Goal: Task Accomplishment & Management: Manage account settings

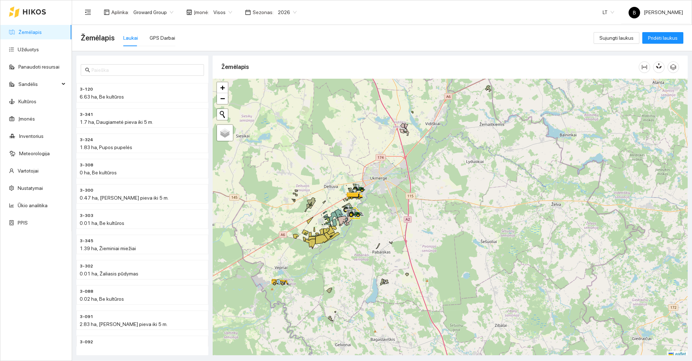
scroll to position [2, 0]
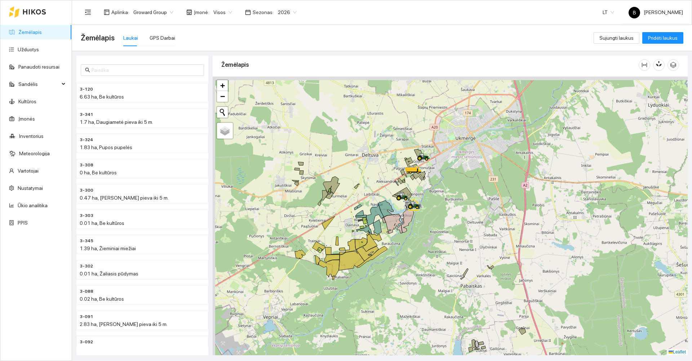
drag, startPoint x: 370, startPoint y: 206, endPoint x: 447, endPoint y: 214, distance: 78.0
click at [447, 214] on div at bounding box center [450, 215] width 475 height 278
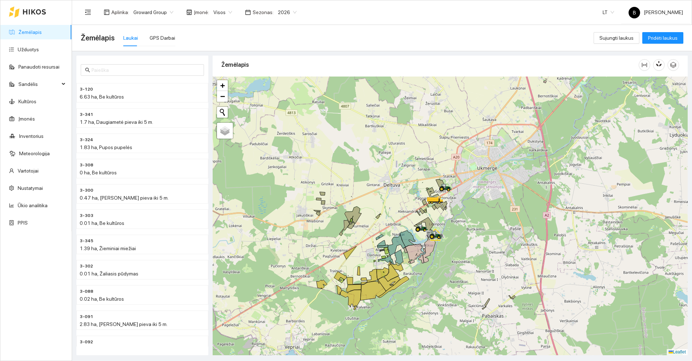
drag, startPoint x: 442, startPoint y: 220, endPoint x: 454, endPoint y: 239, distance: 23.1
click at [459, 244] on div at bounding box center [450, 215] width 475 height 278
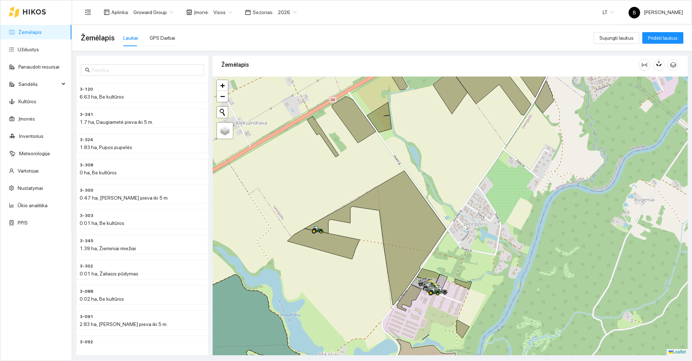
drag, startPoint x: 313, startPoint y: 198, endPoint x: 314, endPoint y: 187, distance: 10.5
click at [313, 190] on div at bounding box center [450, 215] width 475 height 278
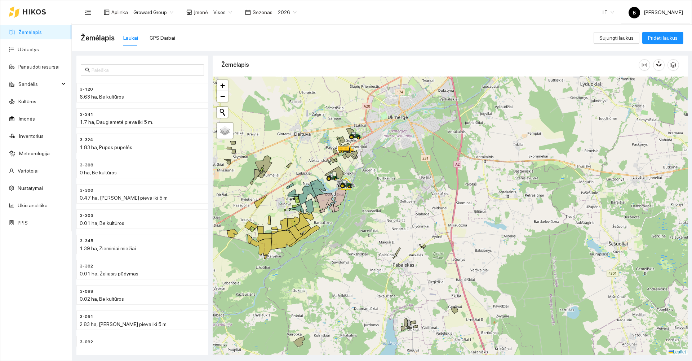
drag, startPoint x: 335, startPoint y: 219, endPoint x: 361, endPoint y: 154, distance: 70.2
click at [362, 155] on div at bounding box center [450, 215] width 475 height 278
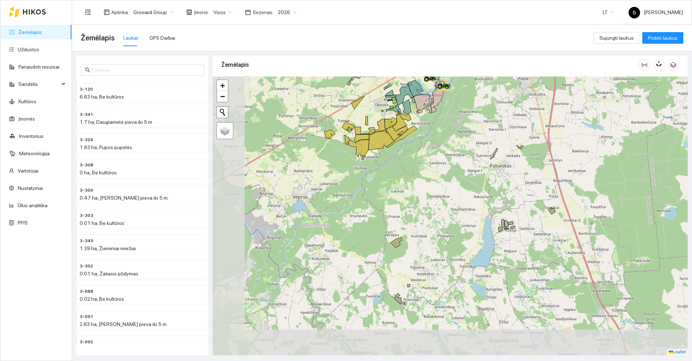
drag, startPoint x: 289, startPoint y: 264, endPoint x: 357, endPoint y: 236, distance: 73.1
click at [357, 236] on div at bounding box center [450, 215] width 475 height 278
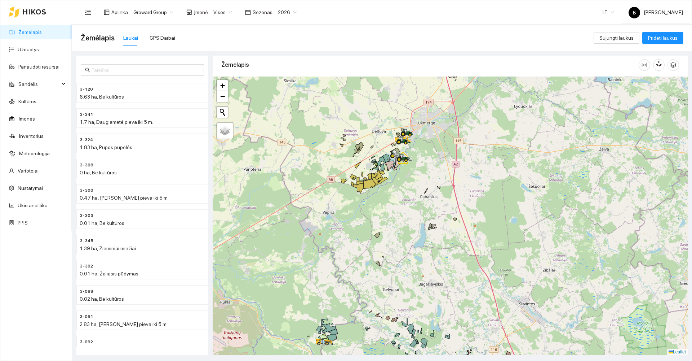
drag, startPoint x: 343, startPoint y: 301, endPoint x: 350, endPoint y: 227, distance: 74.2
click at [350, 228] on div at bounding box center [450, 215] width 475 height 278
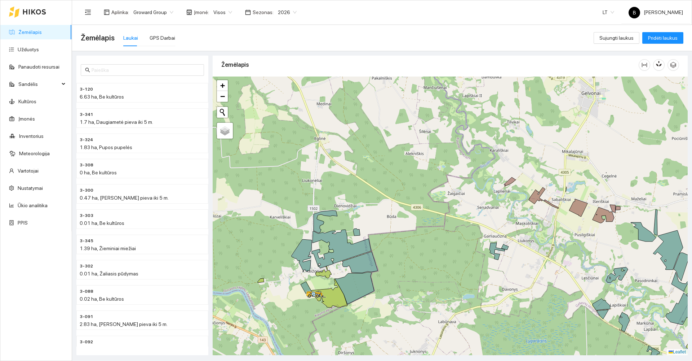
drag, startPoint x: 353, startPoint y: 235, endPoint x: 359, endPoint y: 201, distance: 34.4
click at [362, 198] on div at bounding box center [450, 215] width 475 height 278
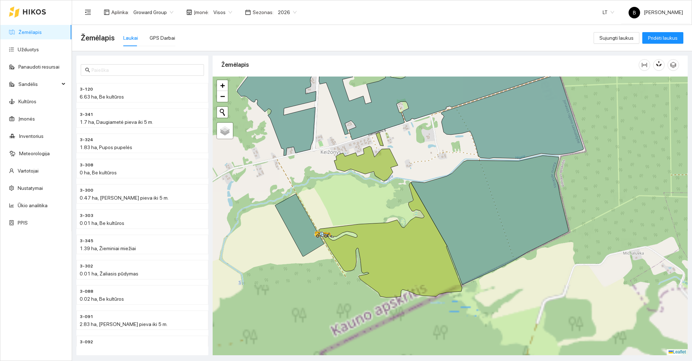
drag, startPoint x: 337, startPoint y: 238, endPoint x: 369, endPoint y: 189, distance: 58.7
click at [369, 189] on div at bounding box center [450, 215] width 475 height 278
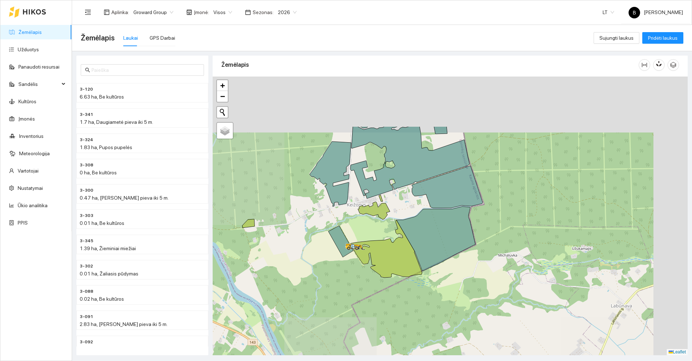
drag, startPoint x: 359, startPoint y: 212, endPoint x: 341, endPoint y: 221, distance: 20.0
click at [342, 221] on div at bounding box center [450, 215] width 475 height 278
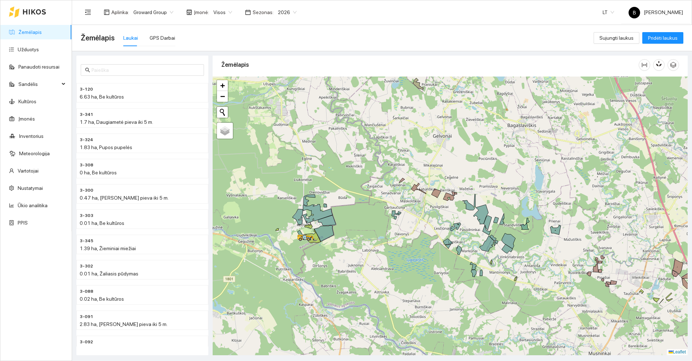
drag, startPoint x: 469, startPoint y: 221, endPoint x: 422, endPoint y: 240, distance: 50.8
click at [423, 241] on div at bounding box center [450, 215] width 475 height 278
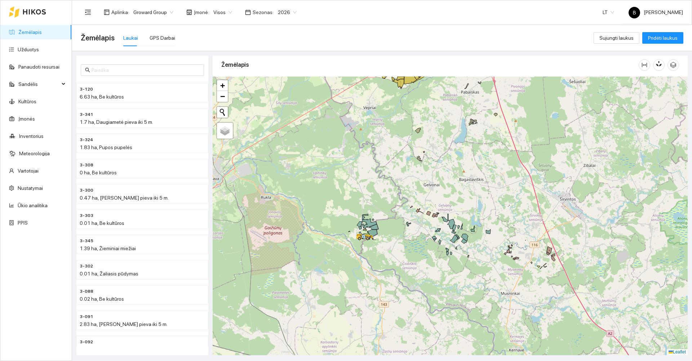
drag, startPoint x: 458, startPoint y: 203, endPoint x: 395, endPoint y: 189, distance: 64.6
click at [395, 189] on div at bounding box center [450, 215] width 475 height 278
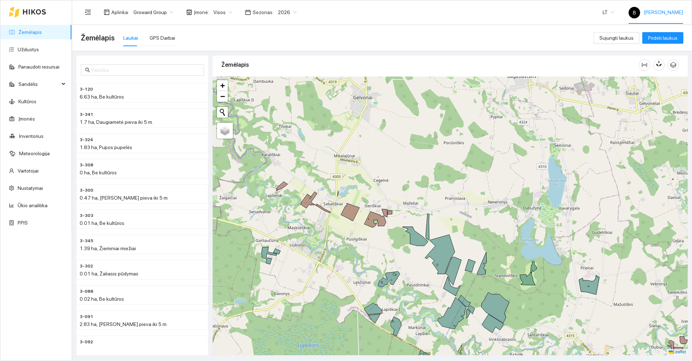
scroll to position [2, 0]
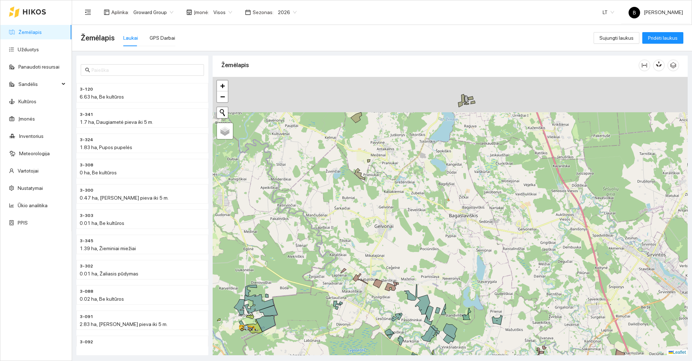
drag, startPoint x: 380, startPoint y: 237, endPoint x: 371, endPoint y: 248, distance: 14.4
click at [371, 252] on div at bounding box center [450, 216] width 475 height 278
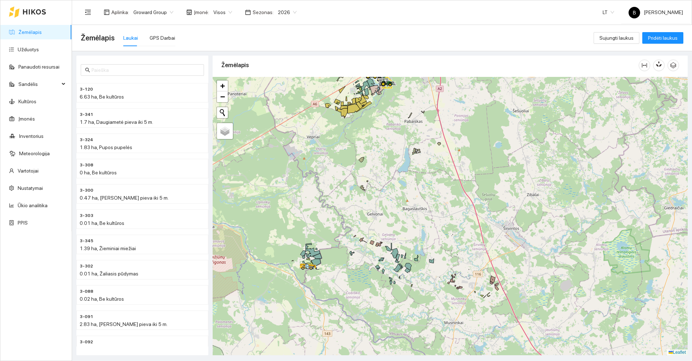
drag, startPoint x: 371, startPoint y: 179, endPoint x: 368, endPoint y: 284, distance: 105.3
click at [368, 284] on div at bounding box center [450, 216] width 475 height 278
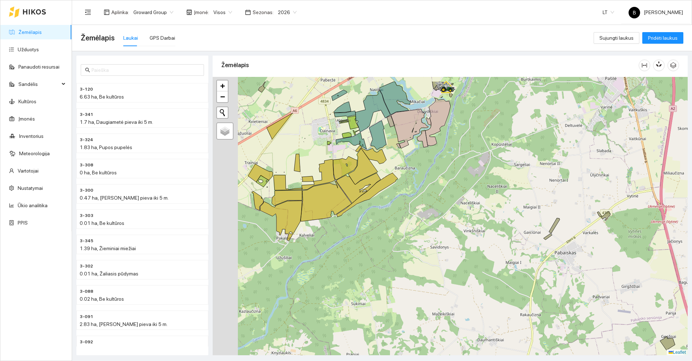
click at [416, 184] on div at bounding box center [450, 216] width 475 height 278
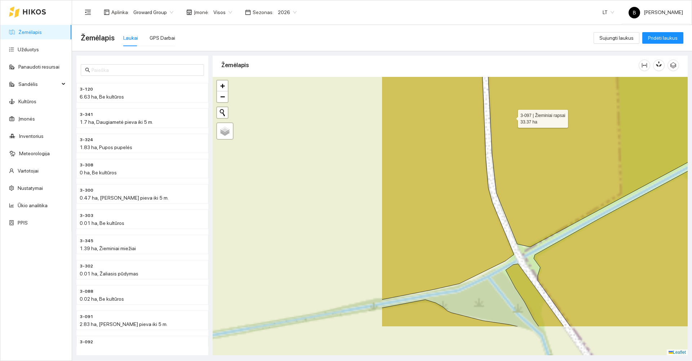
drag, startPoint x: 314, startPoint y: 171, endPoint x: 508, endPoint y: 118, distance: 200.7
click at [508, 118] on icon at bounding box center [673, 119] width 377 height 255
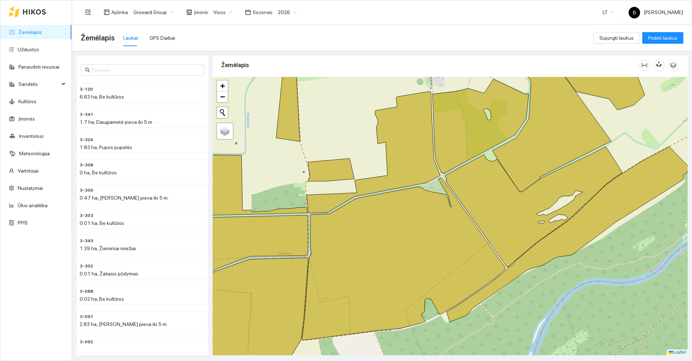
scroll to position [2, 0]
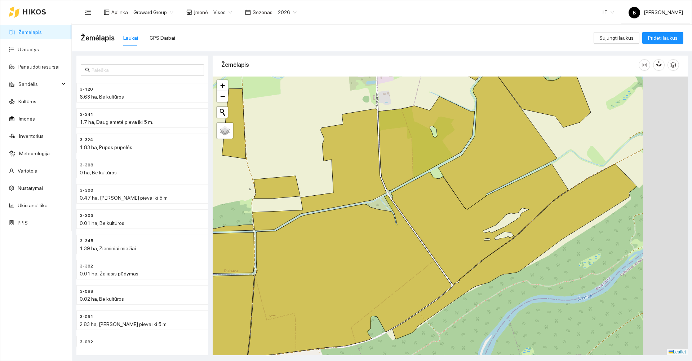
drag, startPoint x: 365, startPoint y: 136, endPoint x: 309, endPoint y: 154, distance: 59.5
click at [309, 154] on div at bounding box center [450, 215] width 475 height 278
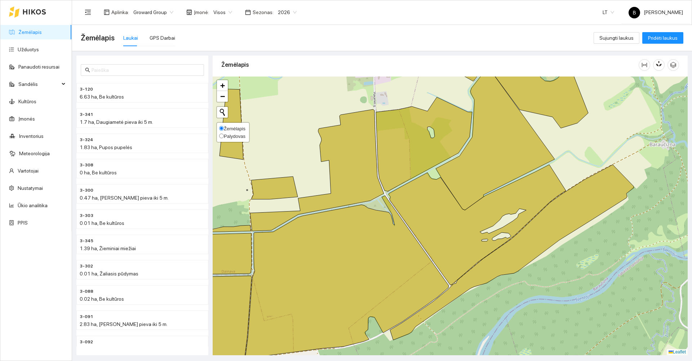
click at [224, 136] on span "Palydovas" at bounding box center [235, 135] width 22 height 5
click at [224, 136] on input "Palydovas" at bounding box center [221, 135] width 5 height 5
radio input "true"
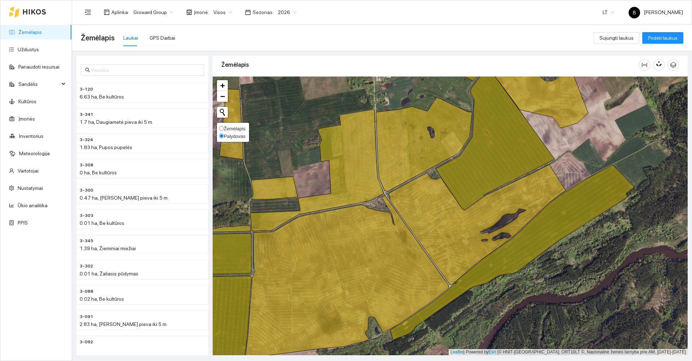
click at [222, 126] on input "Žemėlapis" at bounding box center [221, 128] width 5 height 5
radio input "true"
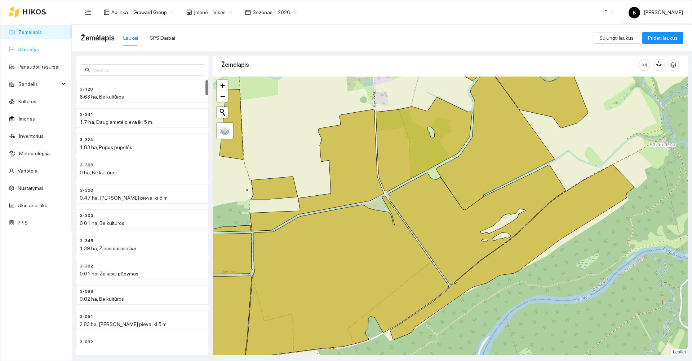
click at [26, 52] on link "Užduotys" at bounding box center [28, 50] width 21 height 6
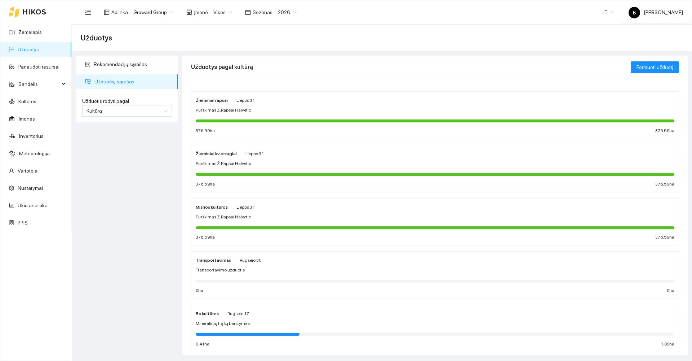
click at [274, 102] on div "Žieminiai rapsai Liepos 31" at bounding box center [435, 100] width 479 height 8
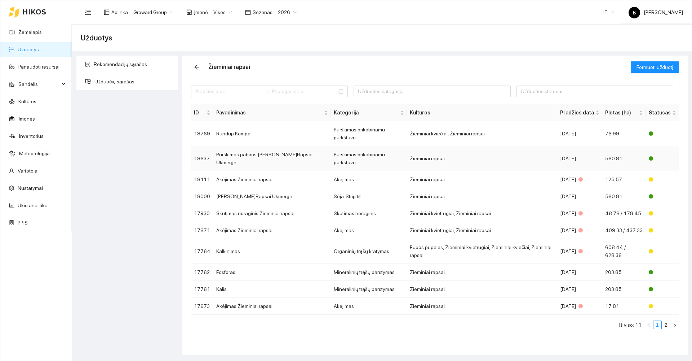
click at [296, 153] on td "Purškimas pabiros [PERSON_NAME]Rapsai Ukmergė" at bounding box center [272, 158] width 118 height 25
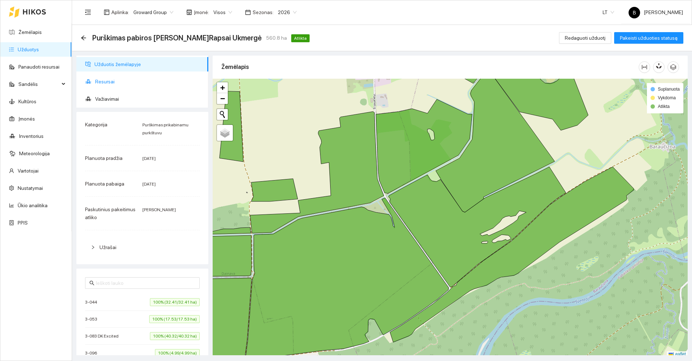
click at [103, 81] on span "Resursai" at bounding box center [148, 81] width 107 height 14
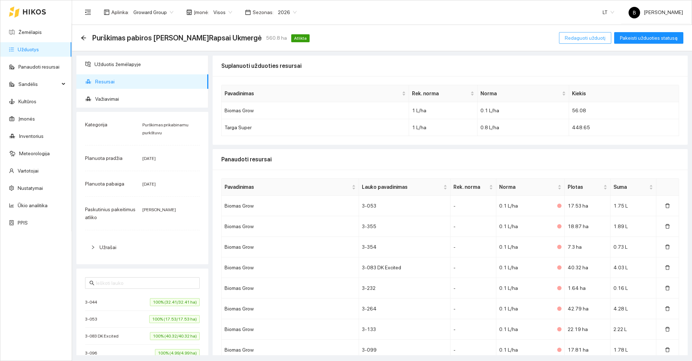
click at [590, 40] on span "Redaguoti užduotį" at bounding box center [585, 38] width 41 height 8
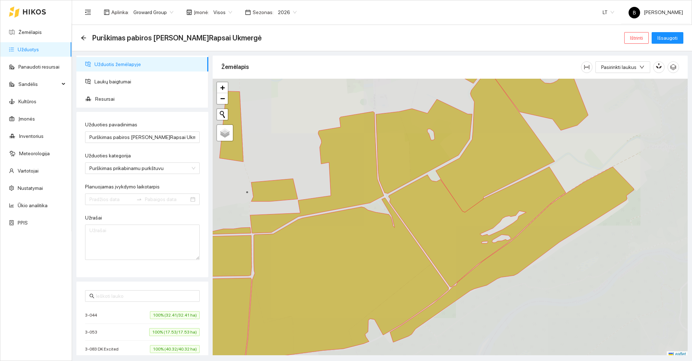
type input "[DATE]"
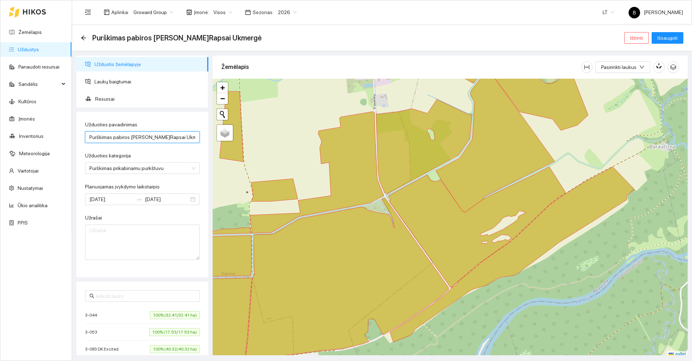
click at [128, 135] on input "Purškimas pabiros [PERSON_NAME]Rapsai Ukmergė" at bounding box center [142, 137] width 115 height 12
type input "Purškimas Targa Ž.Rapsai Ukmergė"
click at [667, 38] on span "Išsaugoti" at bounding box center [668, 38] width 20 height 8
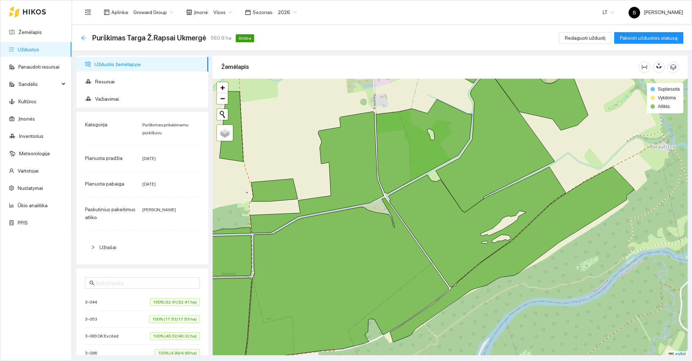
click at [81, 39] on icon "arrow-left" at bounding box center [84, 38] width 6 height 6
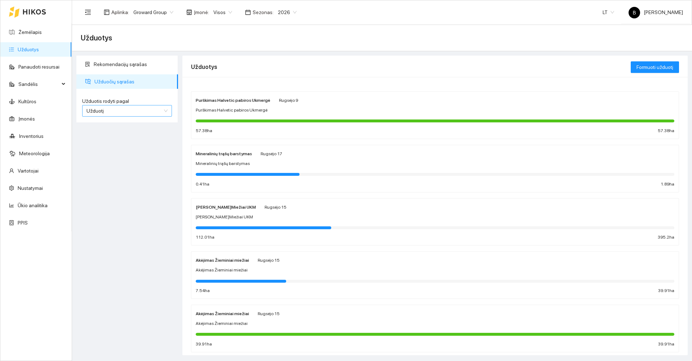
click at [130, 106] on span "Užduotį" at bounding box center [127, 110] width 81 height 11
click at [112, 139] on div "Kultūrą" at bounding box center [127, 137] width 81 height 8
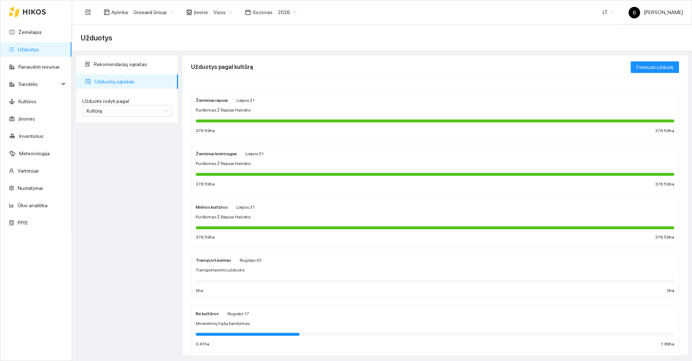
click at [308, 103] on div "Žieminiai rapsai Liepos 31" at bounding box center [435, 100] width 479 height 8
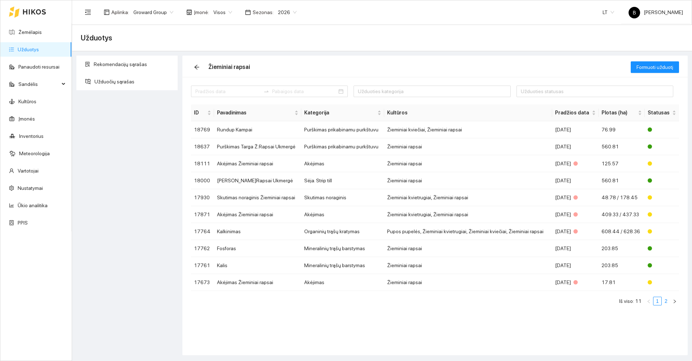
click at [668, 301] on link "2" at bounding box center [666, 301] width 8 height 8
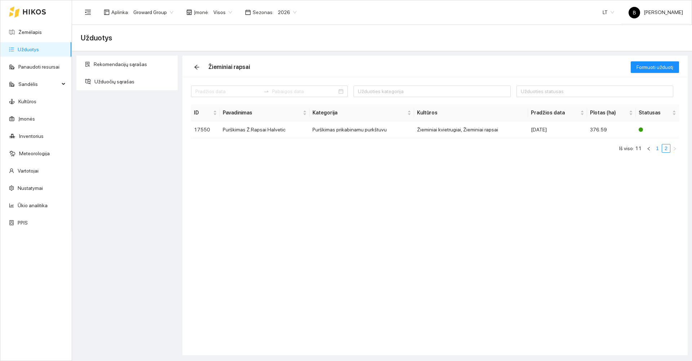
click at [657, 146] on link "1" at bounding box center [658, 148] width 8 height 8
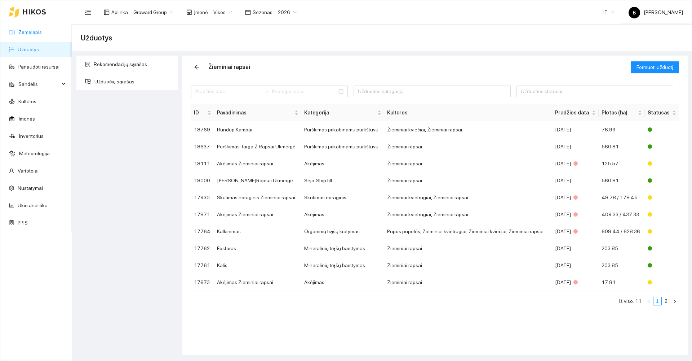
click at [29, 30] on link "Žemėlapis" at bounding box center [29, 32] width 23 height 6
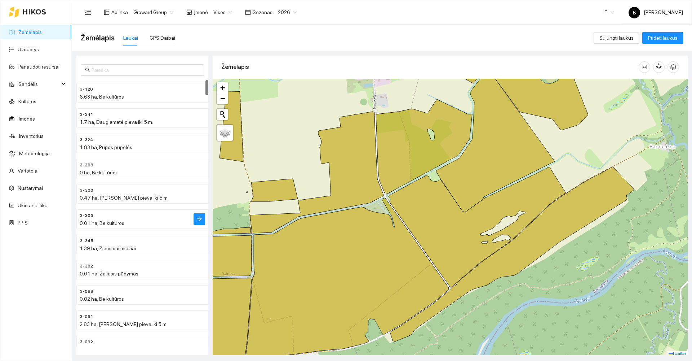
scroll to position [108, 0]
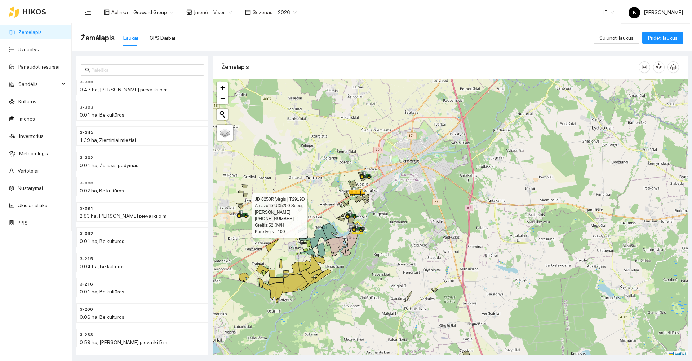
click at [249, 140] on div at bounding box center [450, 218] width 475 height 278
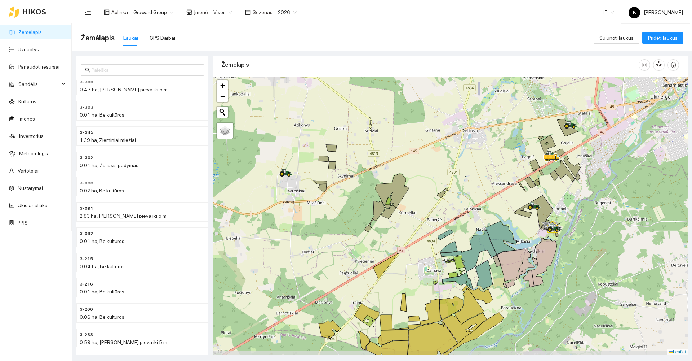
drag, startPoint x: 225, startPoint y: 195, endPoint x: 313, endPoint y: 165, distance: 93.7
click at [313, 165] on div at bounding box center [450, 215] width 475 height 278
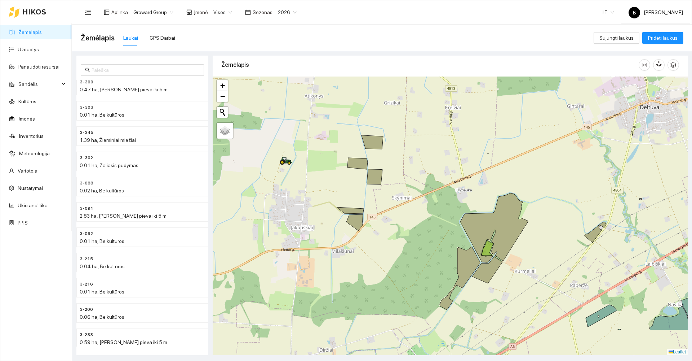
drag, startPoint x: 403, startPoint y: 275, endPoint x: 394, endPoint y: 242, distance: 35.2
click at [394, 242] on div at bounding box center [450, 215] width 475 height 278
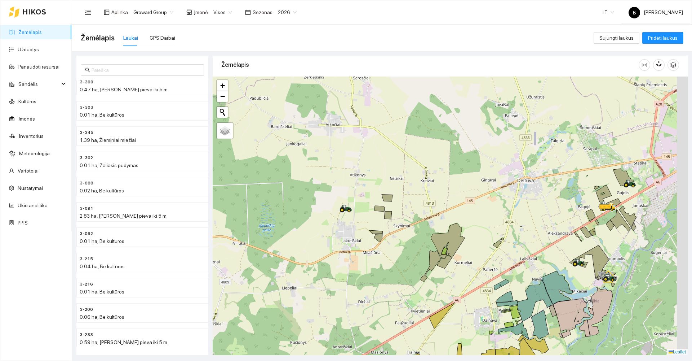
drag, startPoint x: 505, startPoint y: 213, endPoint x: 442, endPoint y: 212, distance: 63.1
click at [442, 212] on div at bounding box center [450, 215] width 475 height 278
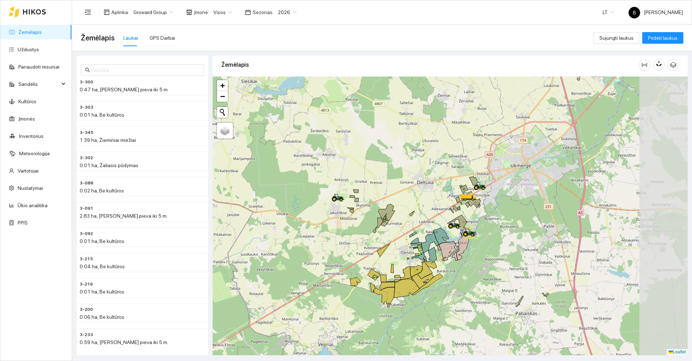
drag, startPoint x: 492, startPoint y: 219, endPoint x: 420, endPoint y: 204, distance: 74.1
click at [420, 204] on div at bounding box center [450, 215] width 475 height 278
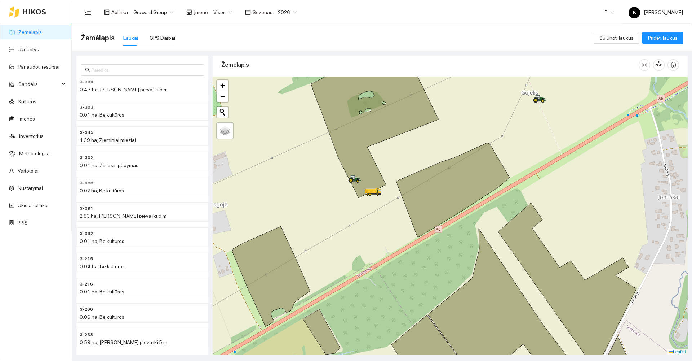
drag, startPoint x: 527, startPoint y: 121, endPoint x: 512, endPoint y: 184, distance: 64.5
click at [512, 184] on div at bounding box center [450, 215] width 475 height 278
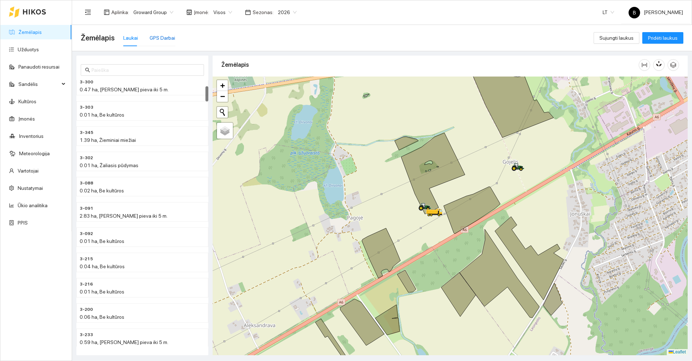
click at [158, 37] on div "GPS Darbai" at bounding box center [163, 38] width 26 height 8
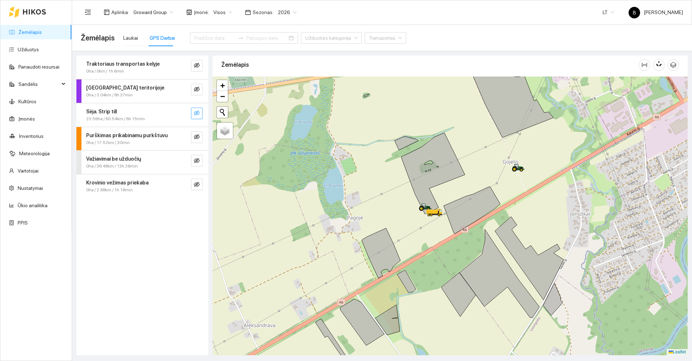
click at [198, 113] on icon "eye-invisible" at bounding box center [197, 112] width 1 height 1
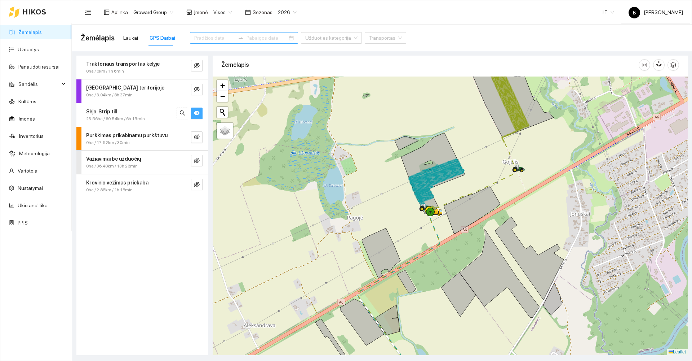
click at [220, 36] on input at bounding box center [214, 38] width 41 height 8
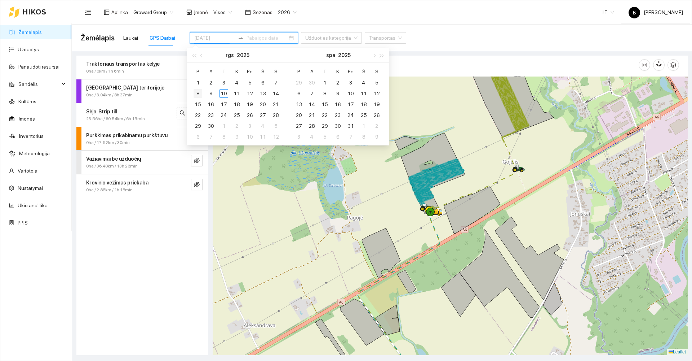
type input "[DATE]"
click at [199, 93] on div "8" at bounding box center [198, 93] width 9 height 9
type input "[DATE]"
click at [226, 94] on div "10" at bounding box center [224, 93] width 9 height 9
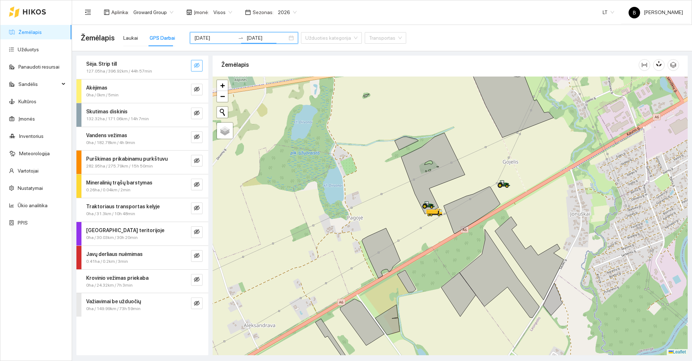
click at [480, 165] on div at bounding box center [450, 215] width 475 height 278
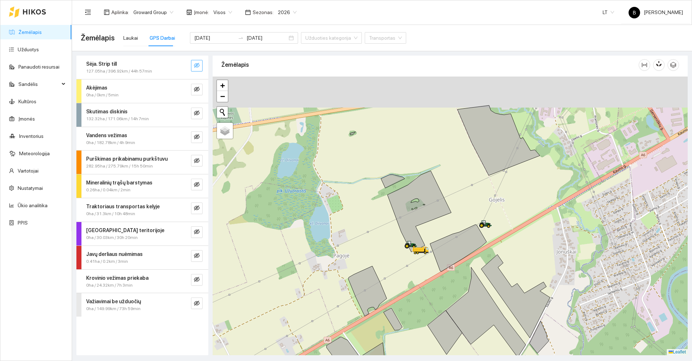
drag, startPoint x: 412, startPoint y: 104, endPoint x: 398, endPoint y: 155, distance: 52.7
click at [398, 155] on div at bounding box center [450, 215] width 475 height 278
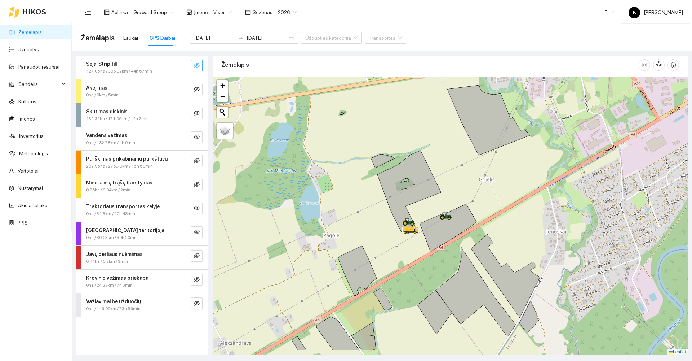
drag, startPoint x: 381, startPoint y: 234, endPoint x: 363, endPoint y: 180, distance: 57.2
click at [364, 180] on div at bounding box center [450, 215] width 475 height 278
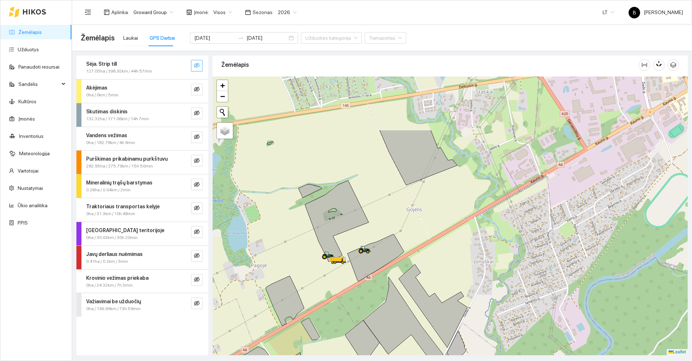
drag, startPoint x: 517, startPoint y: 162, endPoint x: 466, endPoint y: 239, distance: 92.4
click at [466, 239] on div at bounding box center [450, 215] width 475 height 278
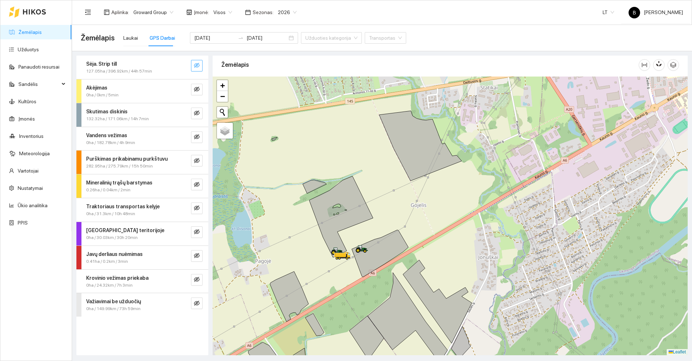
click at [194, 65] on button "button" at bounding box center [197, 66] width 12 height 12
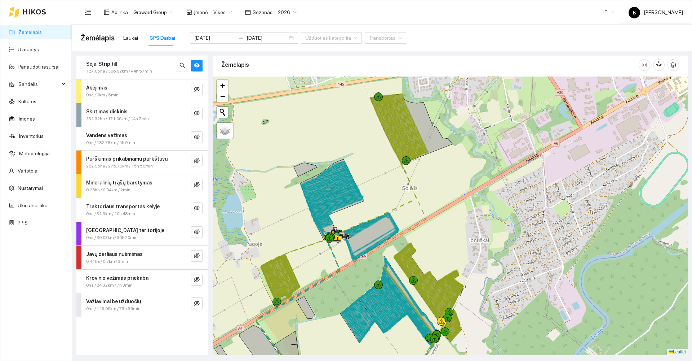
drag, startPoint x: 297, startPoint y: 129, endPoint x: 302, endPoint y: 109, distance: 20.3
click at [299, 111] on div at bounding box center [450, 215] width 475 height 278
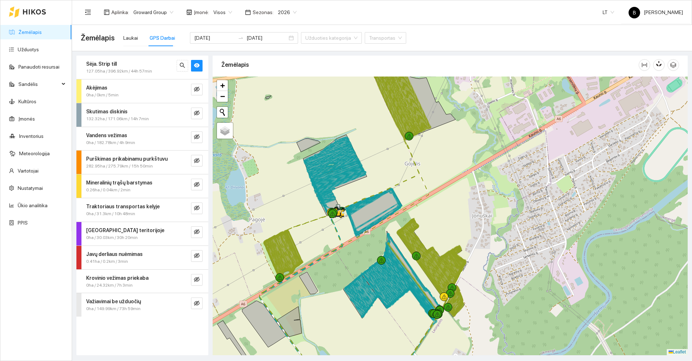
drag, startPoint x: 363, startPoint y: 113, endPoint x: 360, endPoint y: 91, distance: 22.1
click at [361, 89] on div at bounding box center [450, 215] width 475 height 278
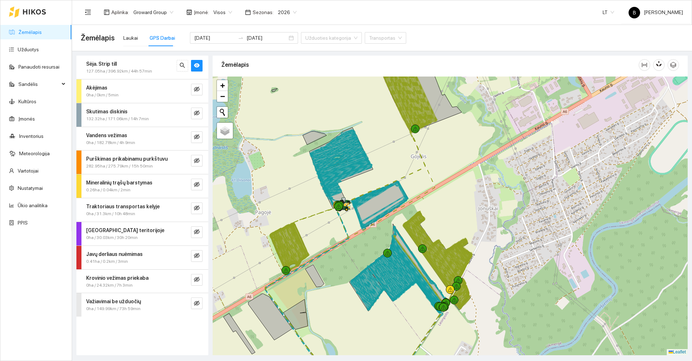
drag, startPoint x: 335, startPoint y: 83, endPoint x: 344, endPoint y: 103, distance: 22.3
click at [344, 103] on div at bounding box center [450, 215] width 475 height 278
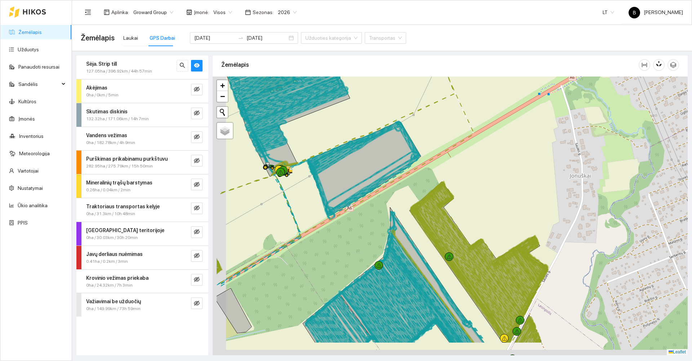
drag, startPoint x: 446, startPoint y: 207, endPoint x: 507, endPoint y: 162, distance: 75.0
click at [507, 162] on div at bounding box center [450, 215] width 475 height 278
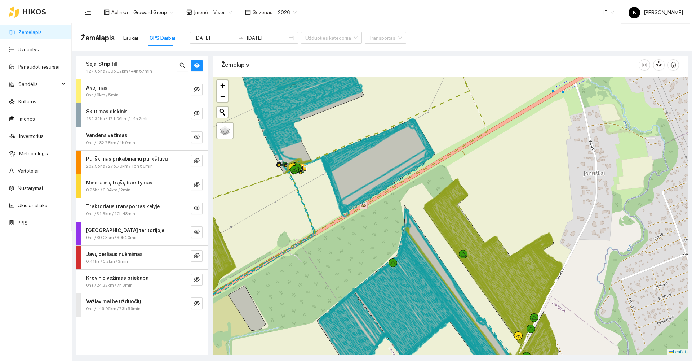
drag, startPoint x: 517, startPoint y: 166, endPoint x: 565, endPoint y: 189, distance: 52.6
click at [565, 189] on div at bounding box center [450, 215] width 475 height 278
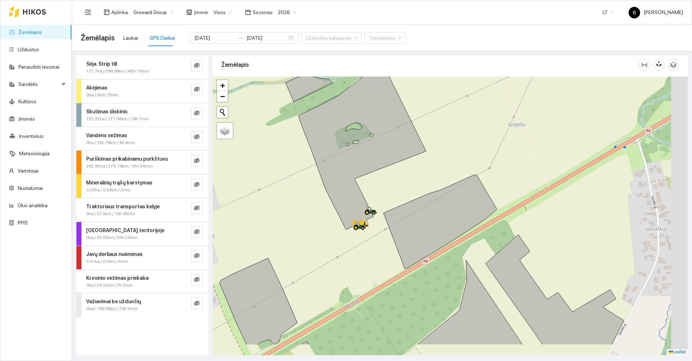
drag, startPoint x: 463, startPoint y: 142, endPoint x: 436, endPoint y: 108, distance: 43.8
click at [439, 112] on div at bounding box center [450, 215] width 475 height 278
